Goal: Task Accomplishment & Management: Use online tool/utility

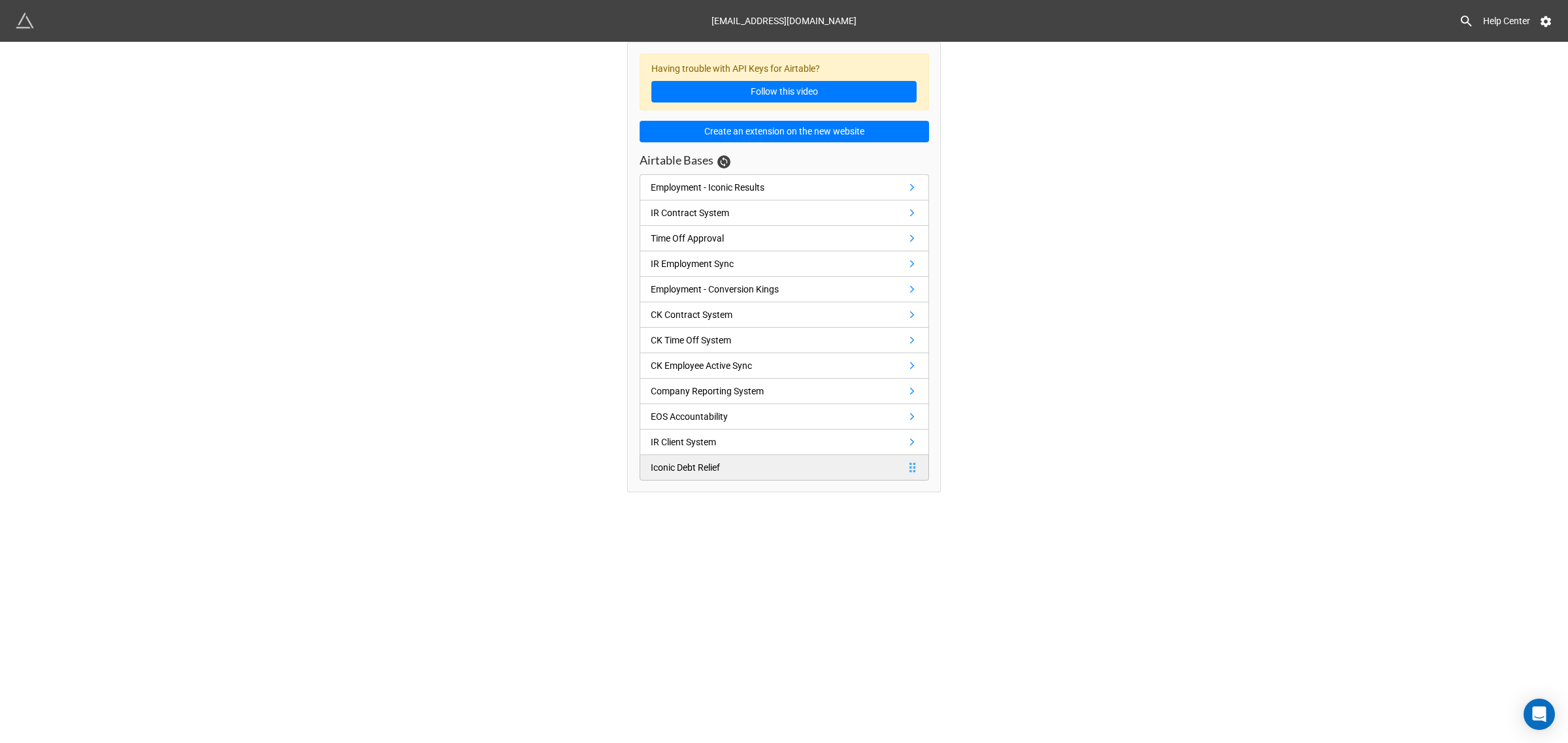
click at [698, 475] on div "Iconic Debt Relief" at bounding box center [685, 468] width 69 height 15
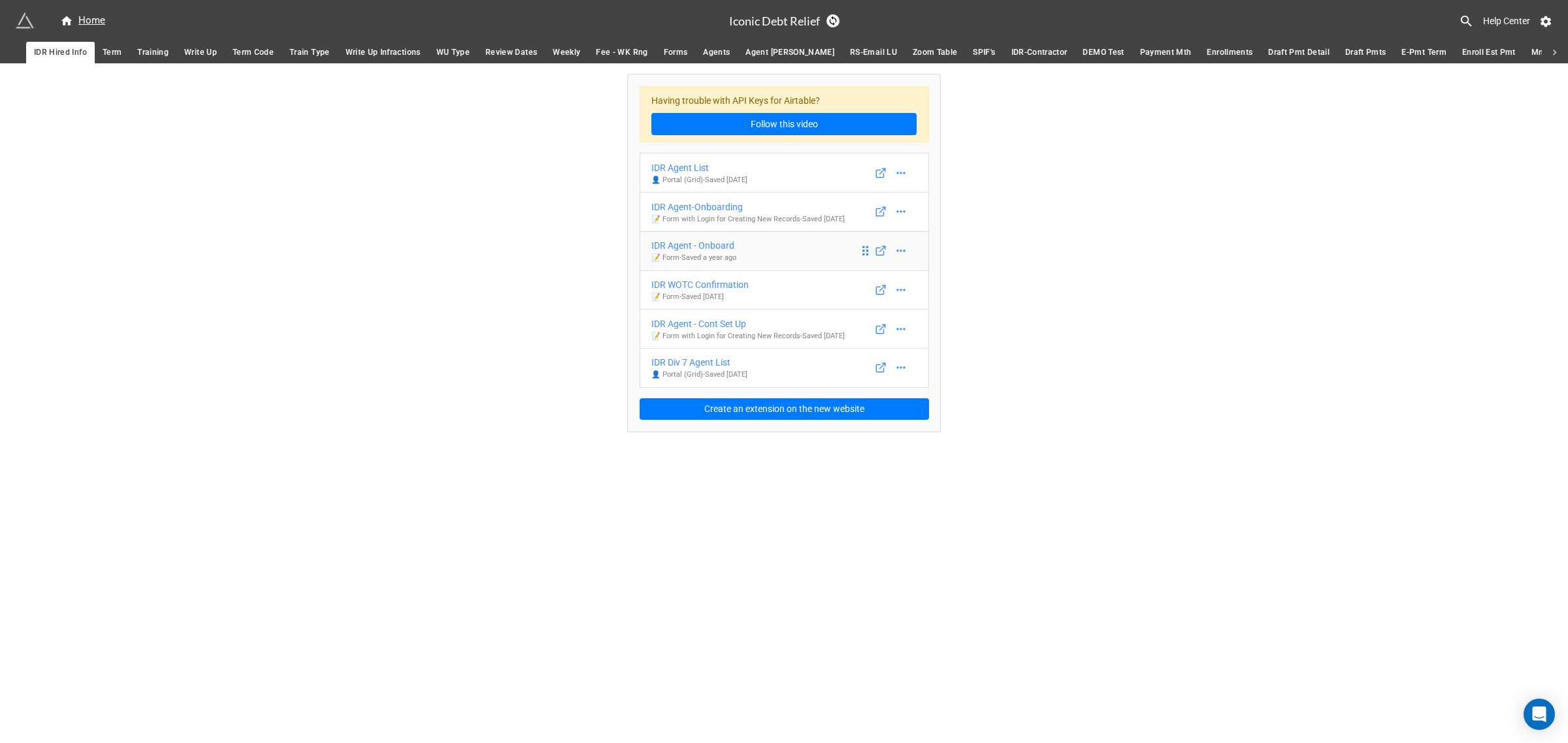
click at [681, 245] on div "IDR Agent - Onboard" at bounding box center [694, 246] width 85 height 15
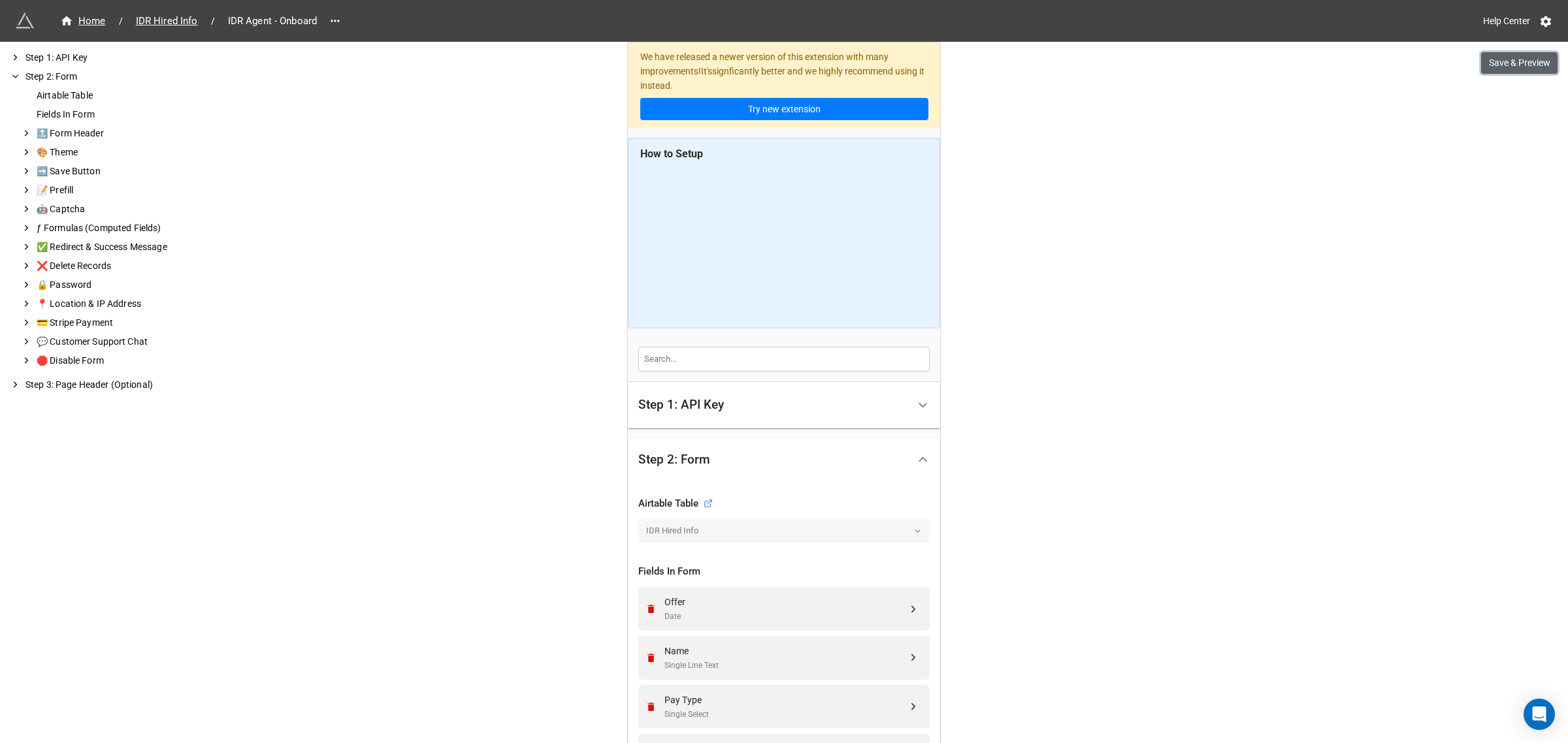
click at [1507, 63] on button "Save & Preview" at bounding box center [1519, 64] width 77 height 22
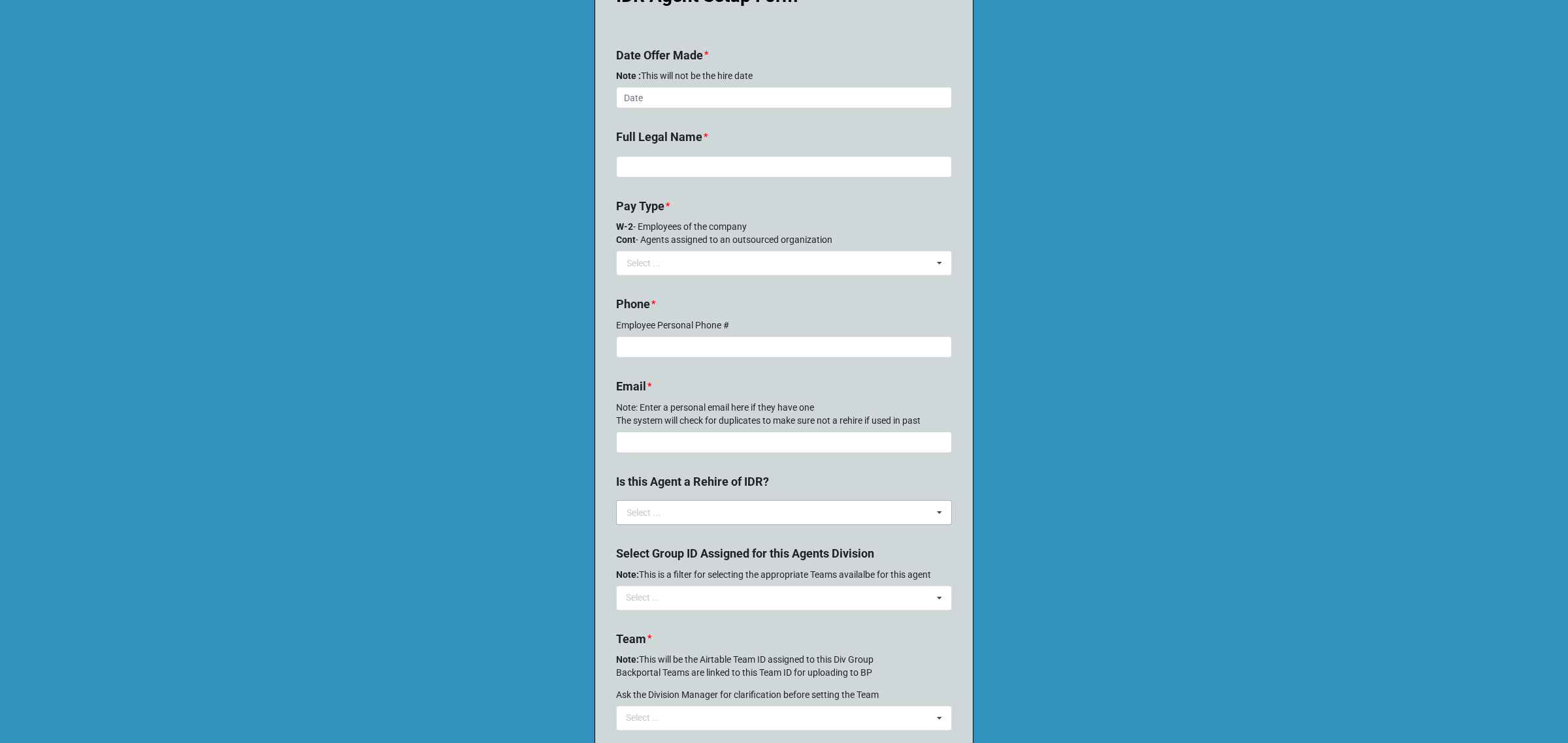
scroll to position [46, 0]
